Goal: Task Accomplishment & Management: Manage account settings

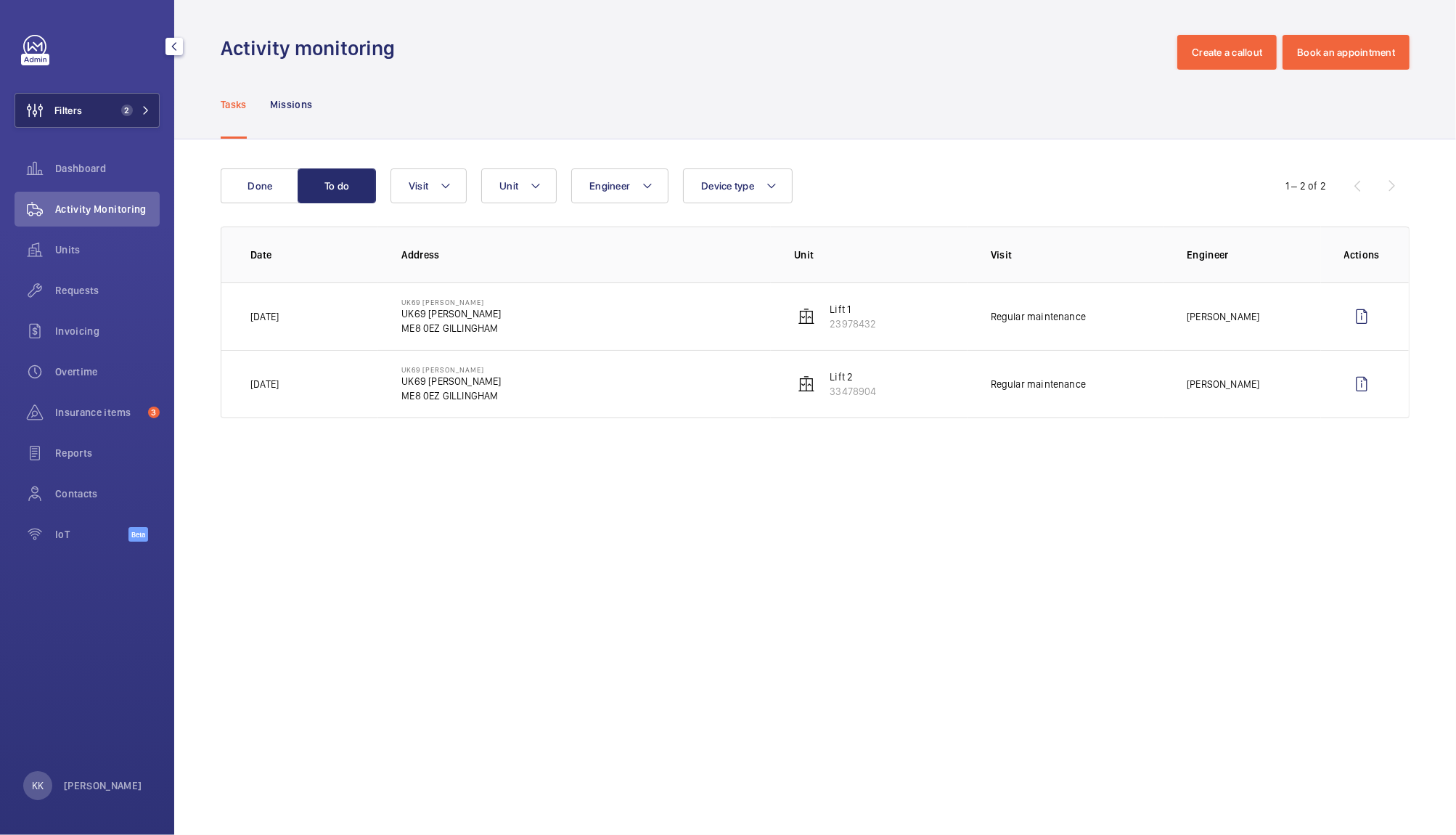
click at [147, 119] on button "Filters 2" at bounding box center [87, 110] width 145 height 35
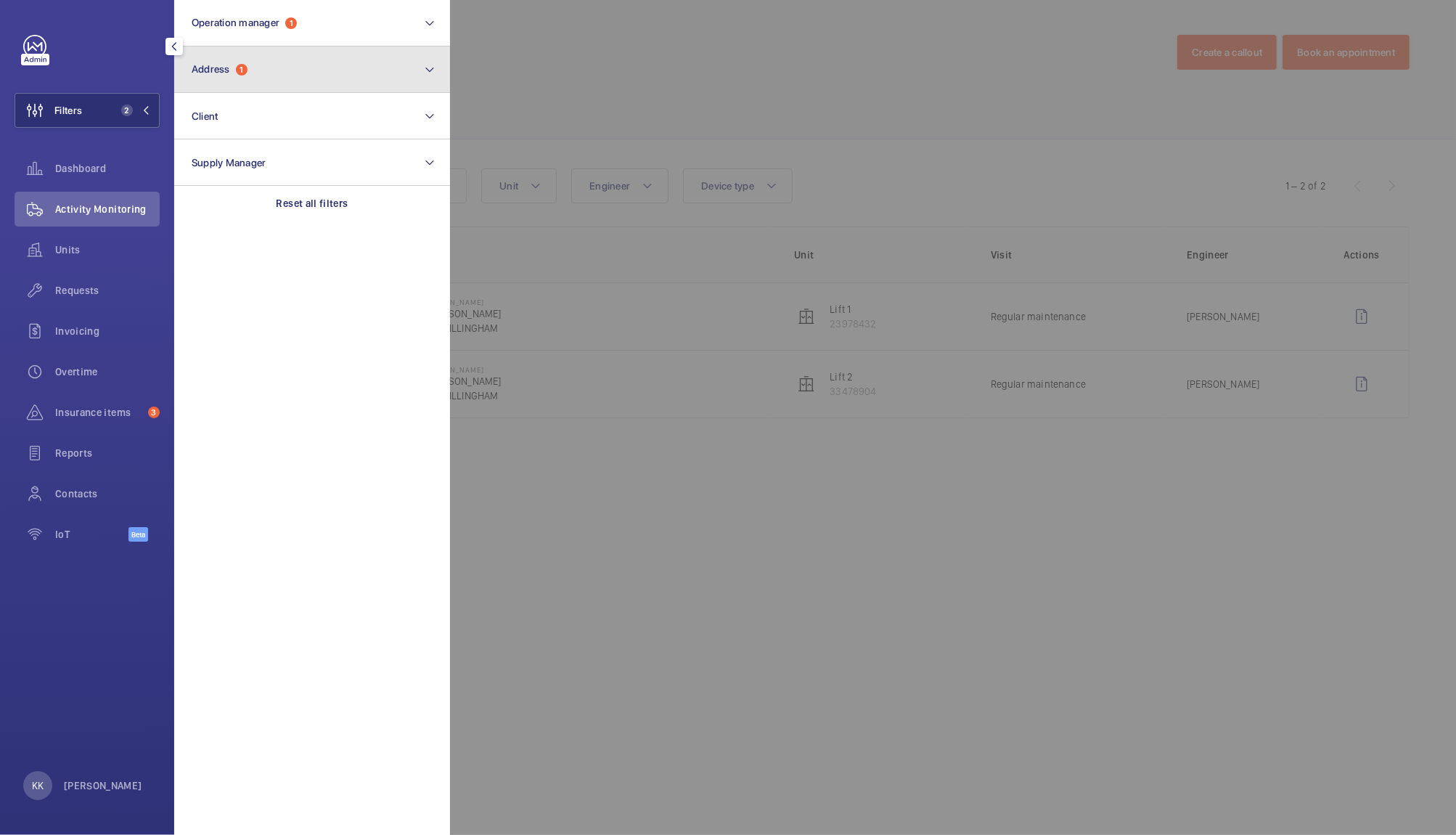
click at [268, 70] on button "Address 1" at bounding box center [311, 70] width 275 height 47
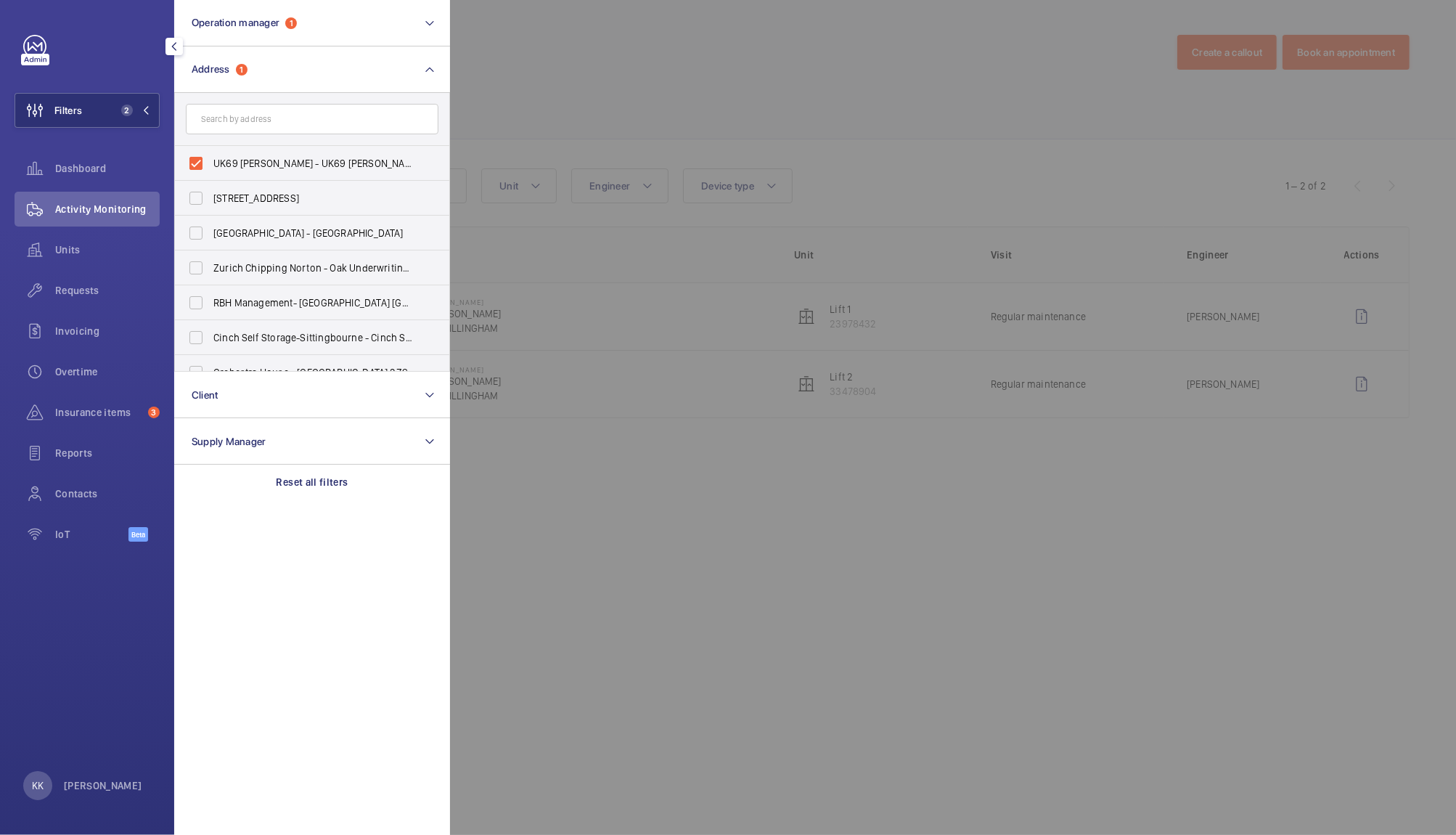
click at [234, 125] on input "text" at bounding box center [312, 119] width 253 height 30
drag, startPoint x: 238, startPoint y: 160, endPoint x: 243, endPoint y: 120, distance: 40.3
click at [238, 160] on span "UK69 [PERSON_NAME] - UK69 [PERSON_NAME], [PERSON_NAME] ME8 0EZ" at bounding box center [313, 163] width 200 height 15
click at [211, 160] on input "UK69 [PERSON_NAME] - UK69 [PERSON_NAME], [PERSON_NAME] ME8 0EZ" at bounding box center [196, 163] width 29 height 29
checkbox input "false"
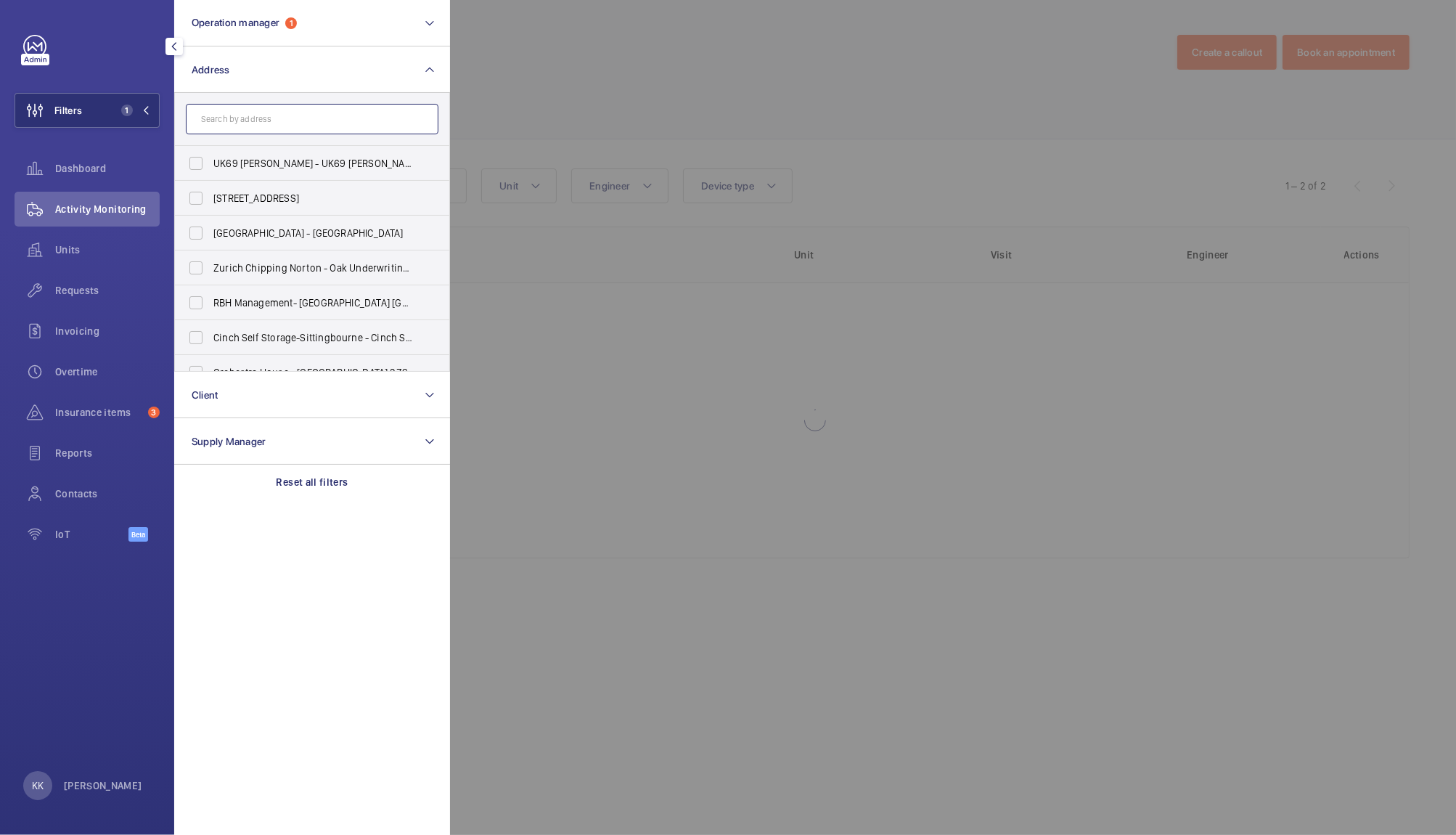
click at [243, 116] on input "text" at bounding box center [312, 119] width 253 height 30
type input "p"
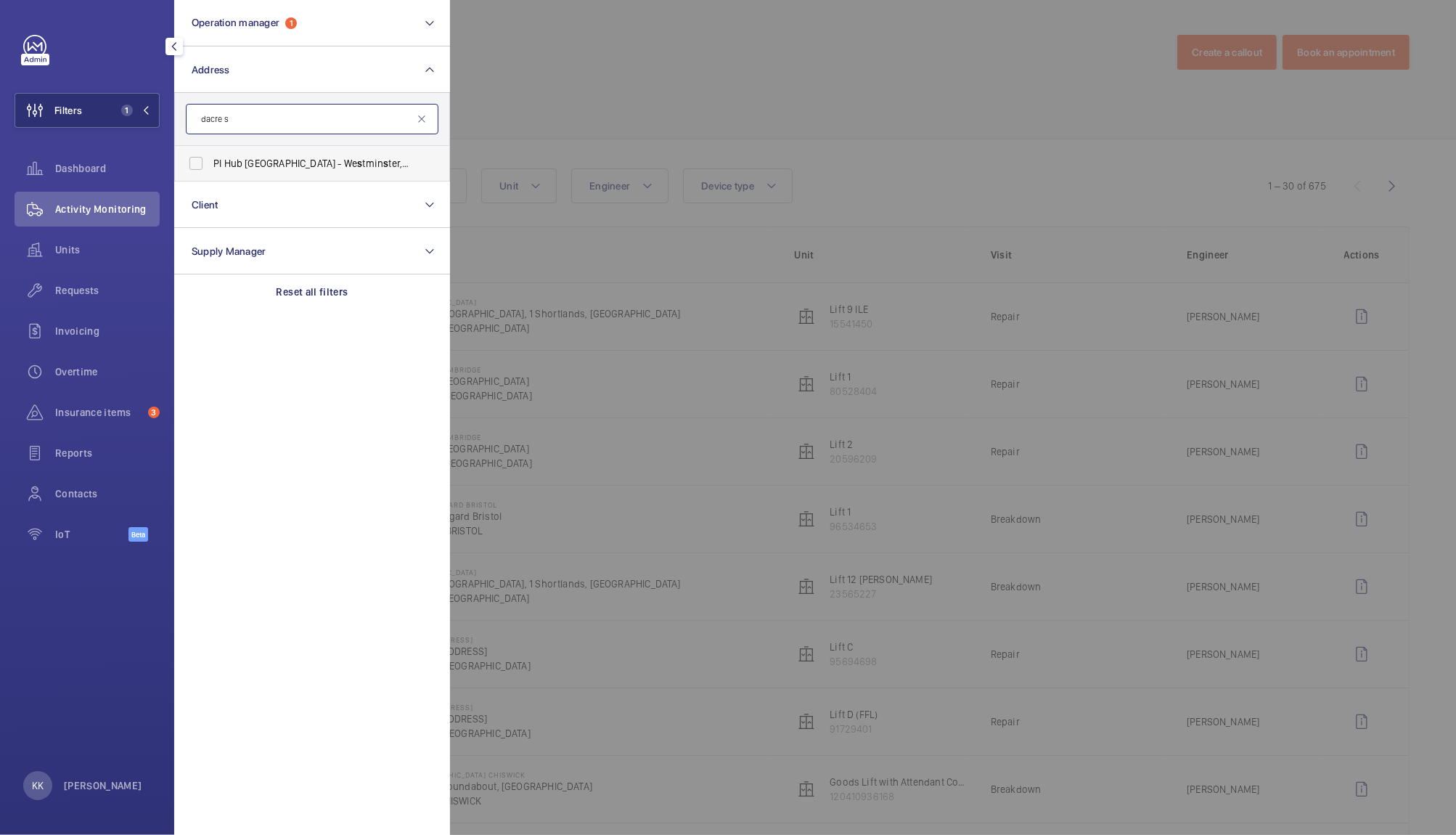
type input "dacre s"
click at [297, 165] on span "PI Hub London - We s tmin s ter, S t [PERSON_NAME] S treet, WE S TMIN S TER S W…" at bounding box center [313, 163] width 200 height 15
click at [211, 165] on input "PI Hub London - We s tmin s ter, S t [PERSON_NAME] S treet, WE S TMIN S TER S W…" at bounding box center [196, 163] width 29 height 29
checkbox input "true"
click at [605, 81] on div at bounding box center [1178, 418] width 1456 height 835
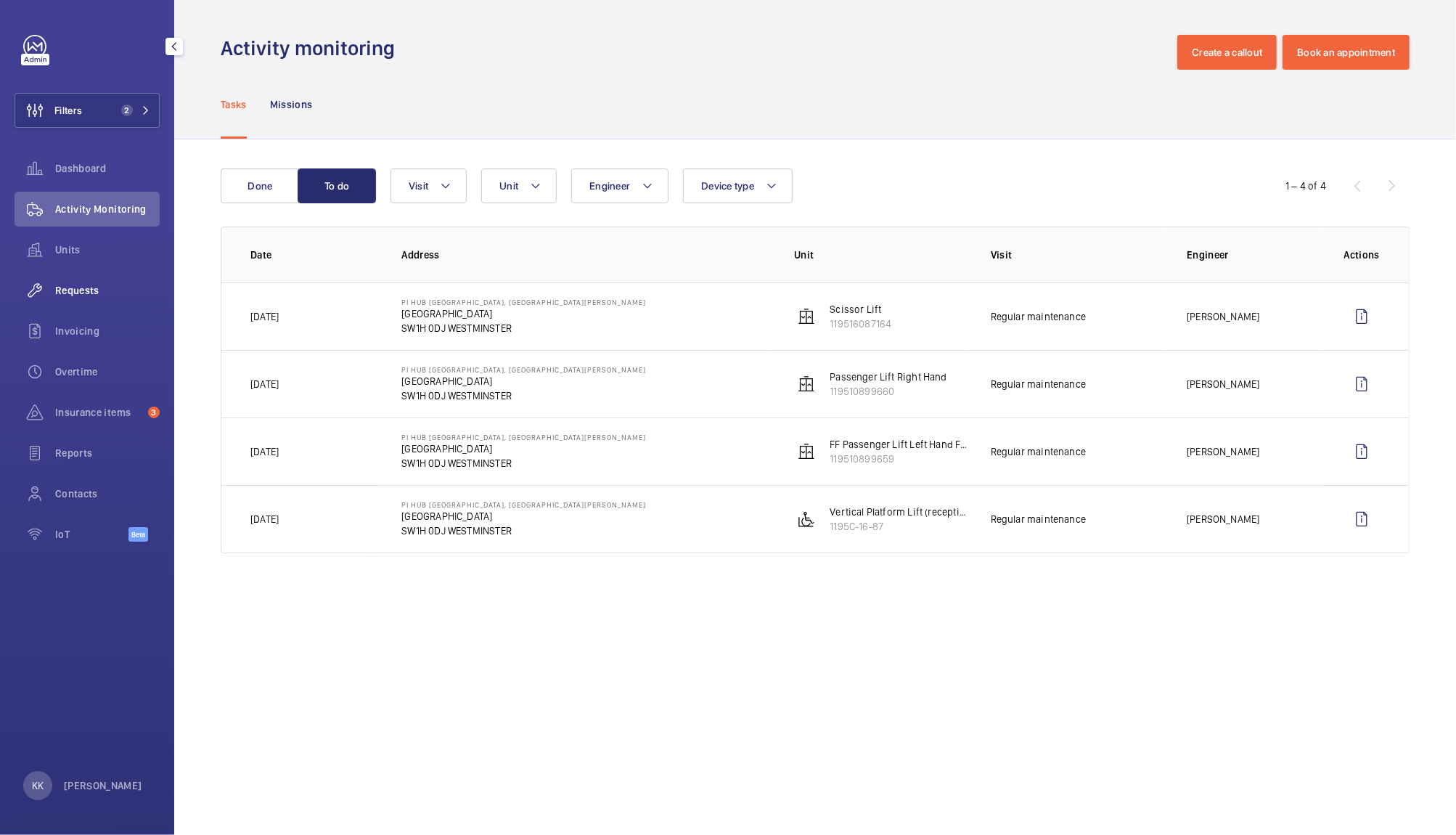
click at [111, 277] on div "Requests" at bounding box center [87, 290] width 145 height 35
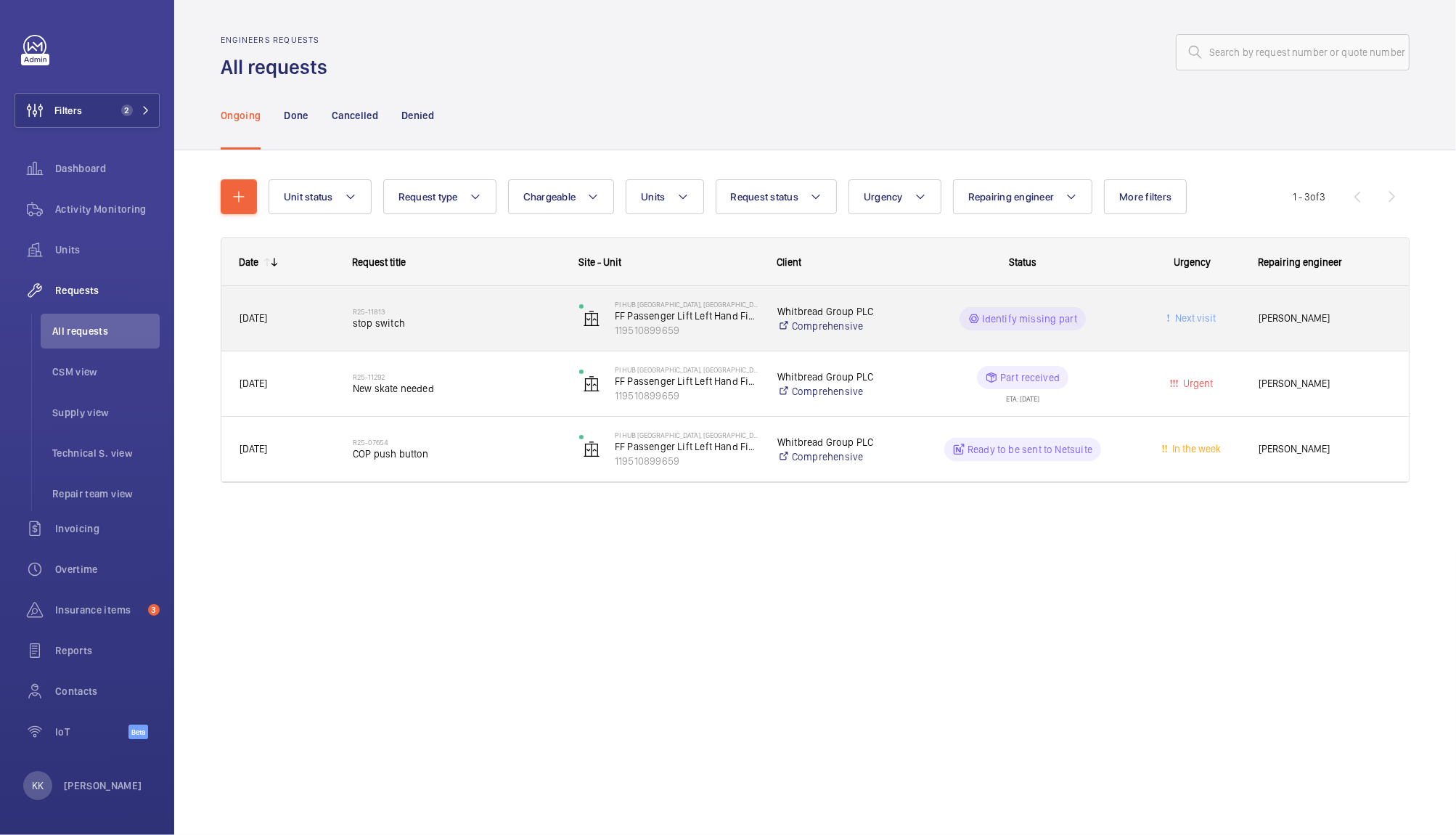
click at [414, 307] on h2 "R25-11813" at bounding box center [456, 311] width 208 height 9
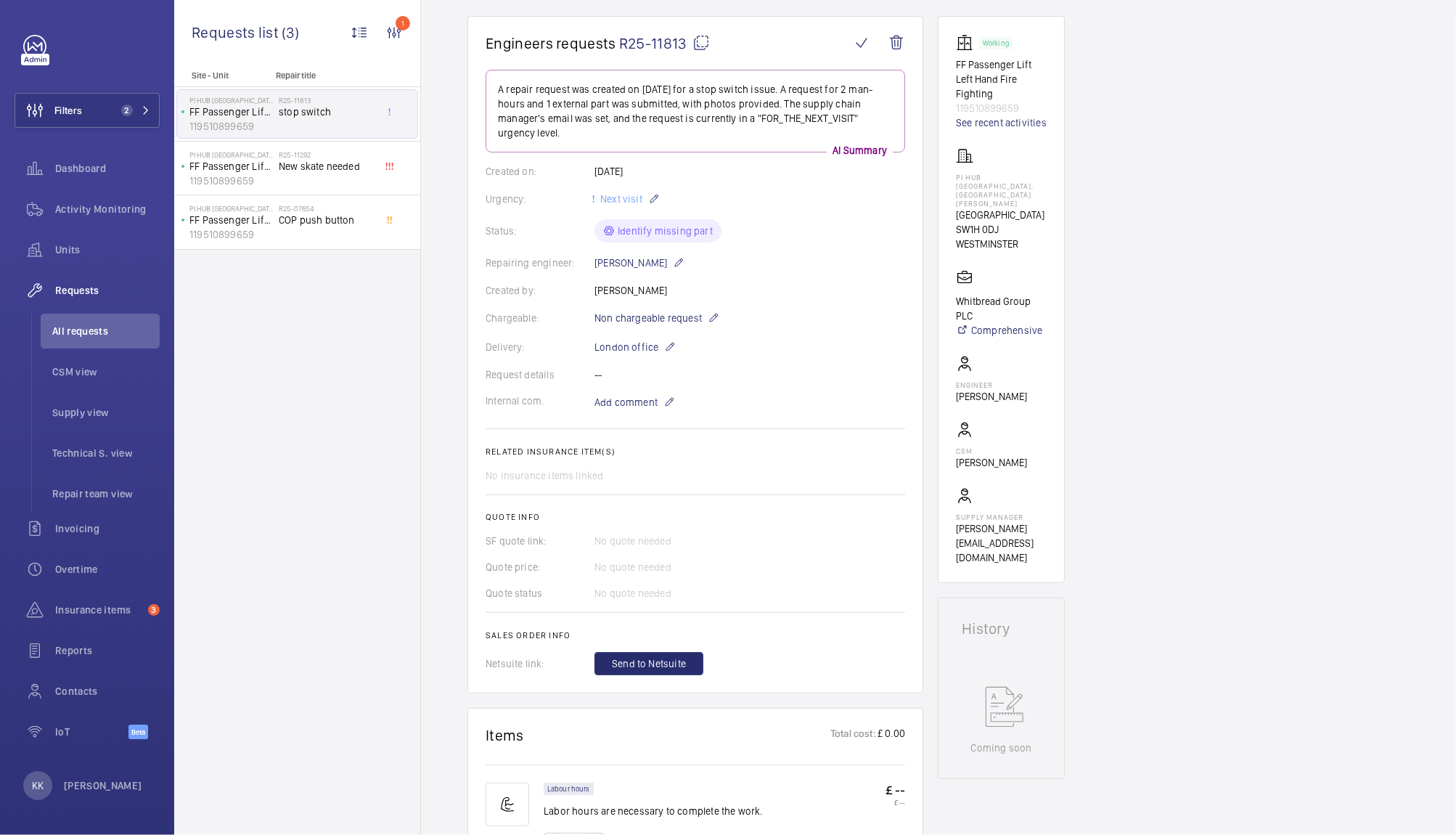
scroll to position [124, 0]
click at [662, 44] on span "R25-11813" at bounding box center [664, 44] width 91 height 18
click at [767, 331] on wm-front-card-body "A repair request was created on [DATE] for a stop switch issue. A request for 2…" at bounding box center [695, 374] width 420 height 606
